Goal: Task Accomplishment & Management: Manage account settings

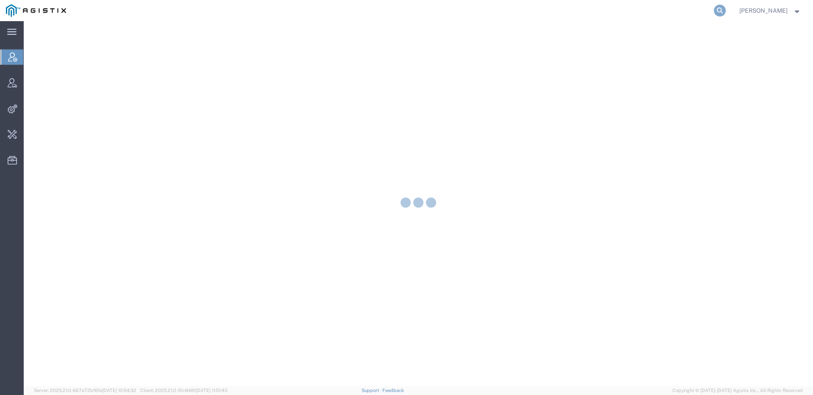
click at [720, 12] on icon at bounding box center [720, 11] width 12 height 12
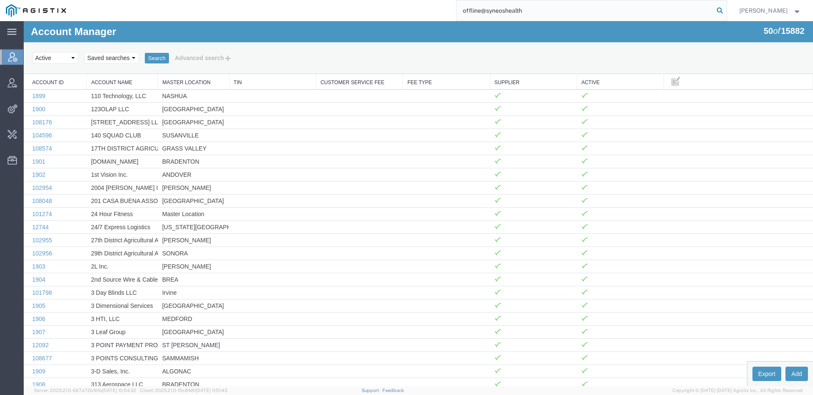
type input "offline@syneoshealth"
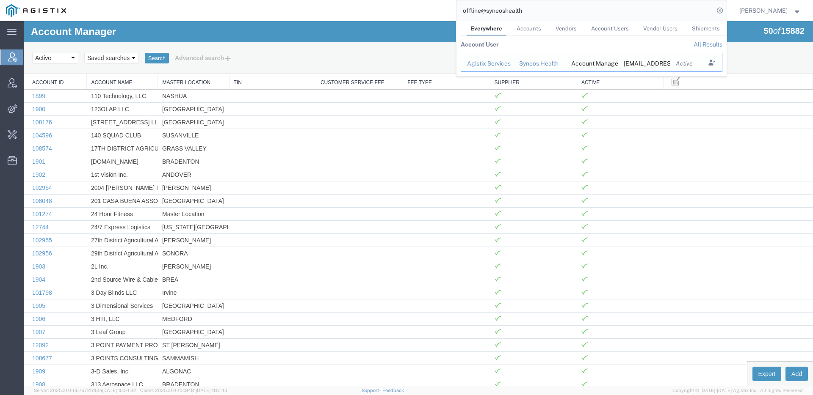
click at [701, 63] on td "Search Results" at bounding box center [711, 62] width 21 height 19
click at [711, 63] on icon "Search Results" at bounding box center [711, 63] width 12 height 12
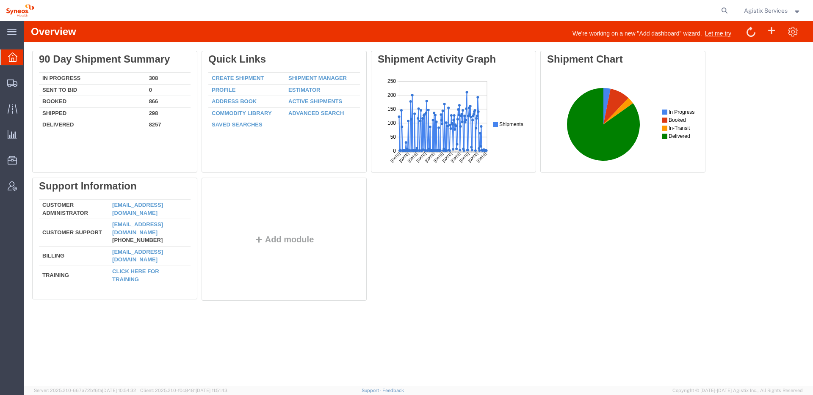
click at [767, 8] on span "Agistix Services" at bounding box center [766, 10] width 44 height 9
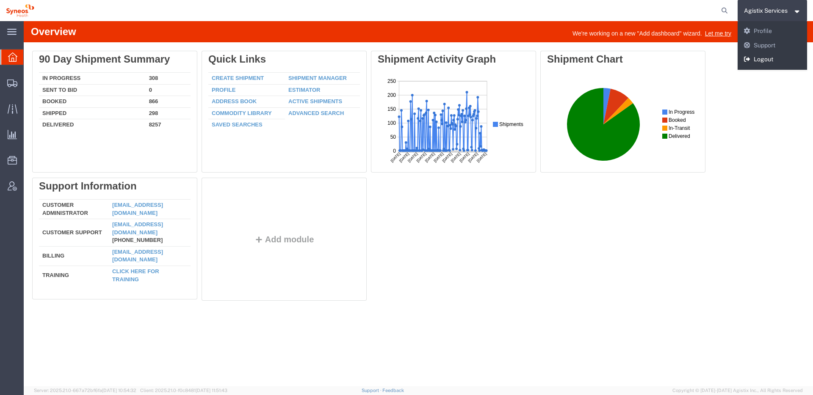
click at [754, 63] on link "Logout" at bounding box center [773, 60] width 70 height 14
